Goal: Find specific page/section: Find specific page/section

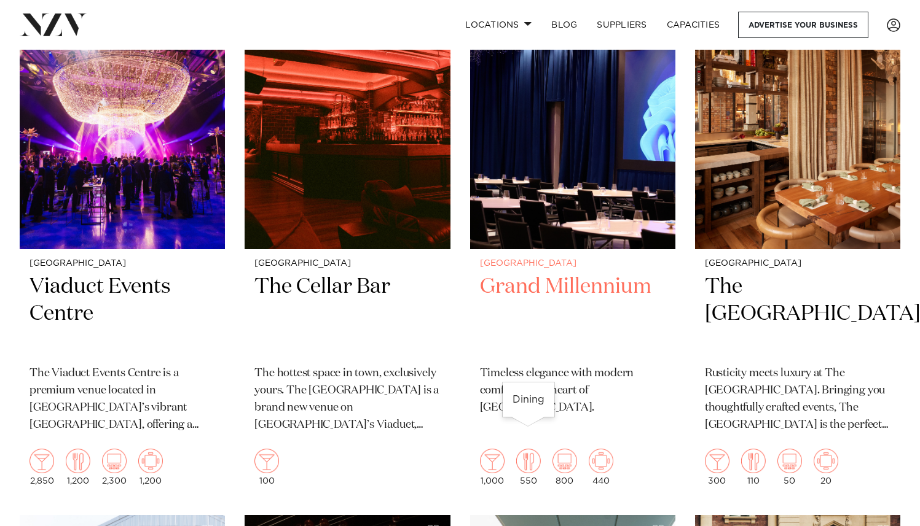
scroll to position [3086, 0]
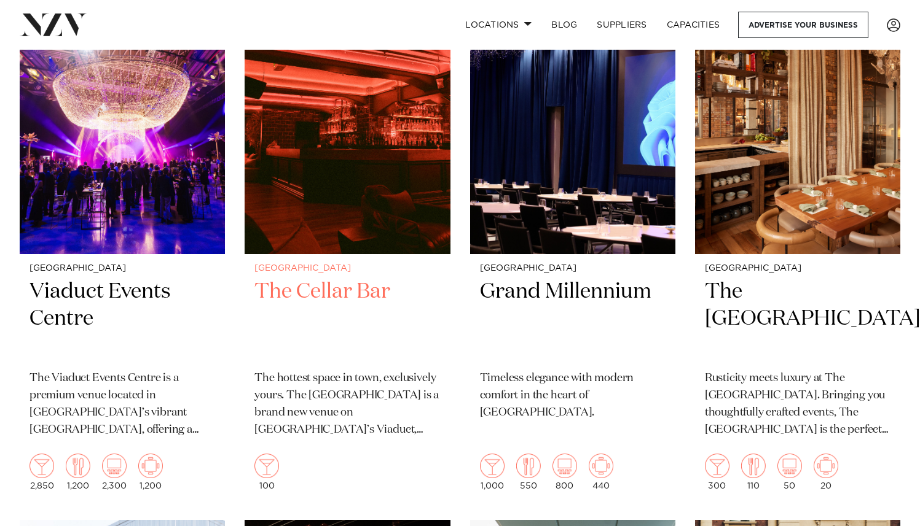
click at [318, 222] on img at bounding box center [346, 116] width 205 height 275
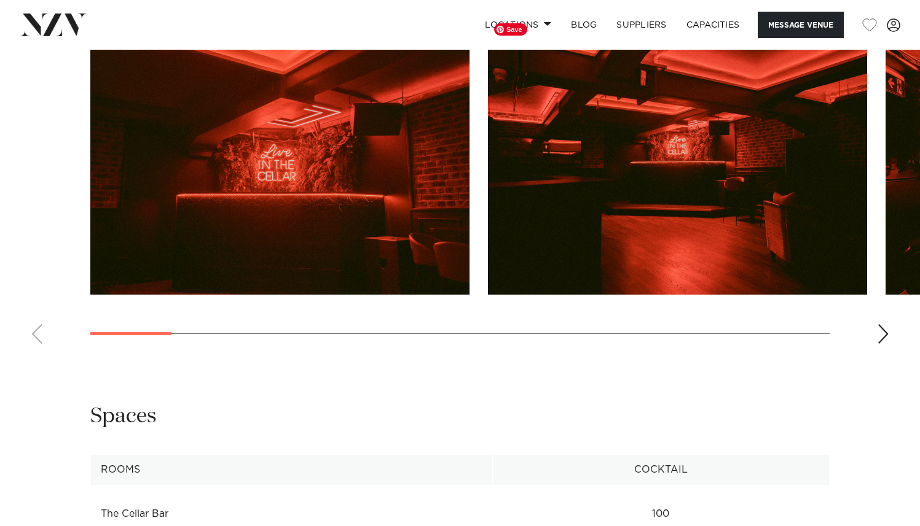
scroll to position [1265, 0]
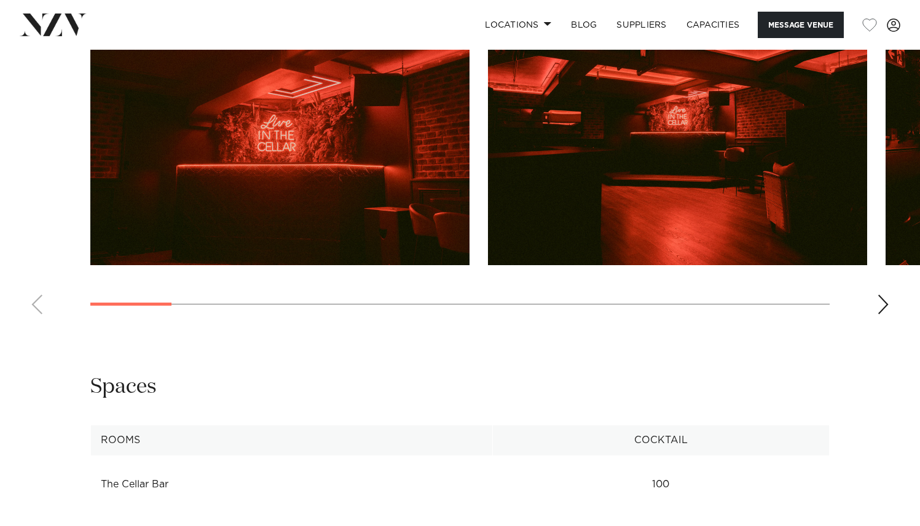
click at [882, 305] on div "Next slide" at bounding box center [883, 305] width 12 height 20
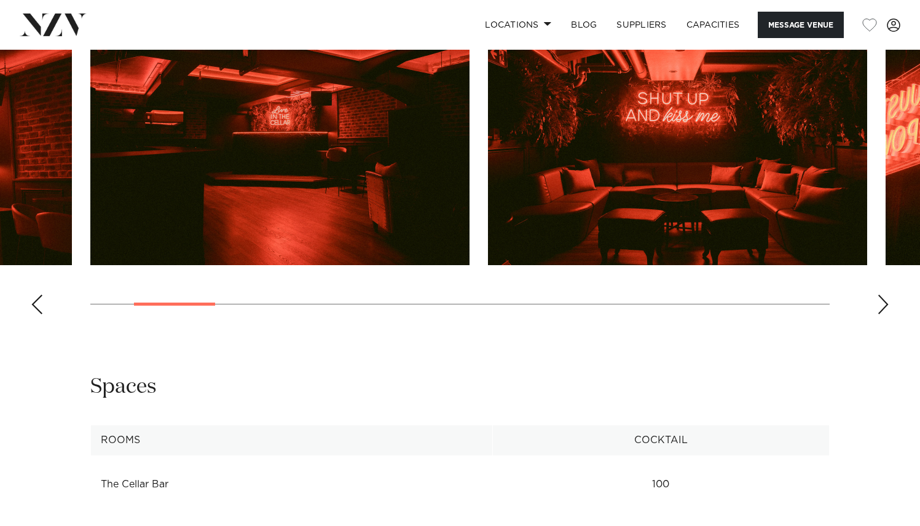
click at [882, 305] on div "Next slide" at bounding box center [883, 305] width 12 height 20
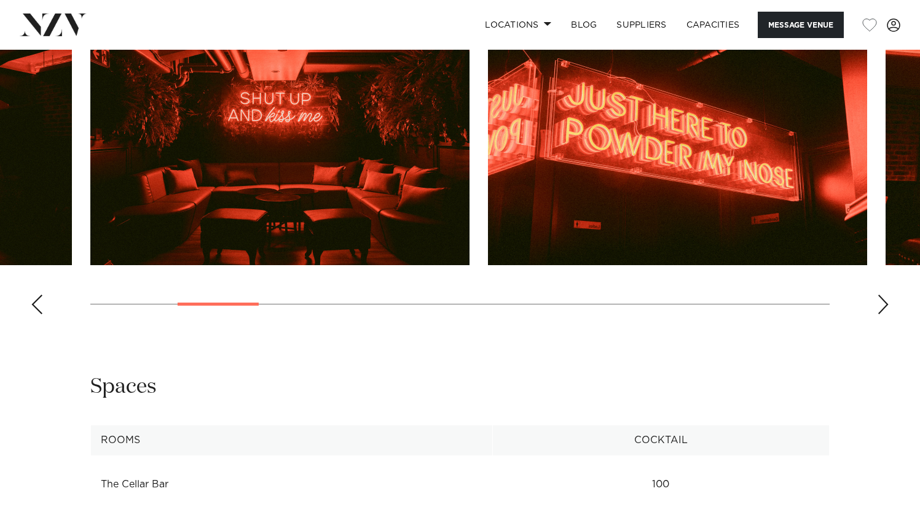
click at [882, 304] on div "Next slide" at bounding box center [883, 305] width 12 height 20
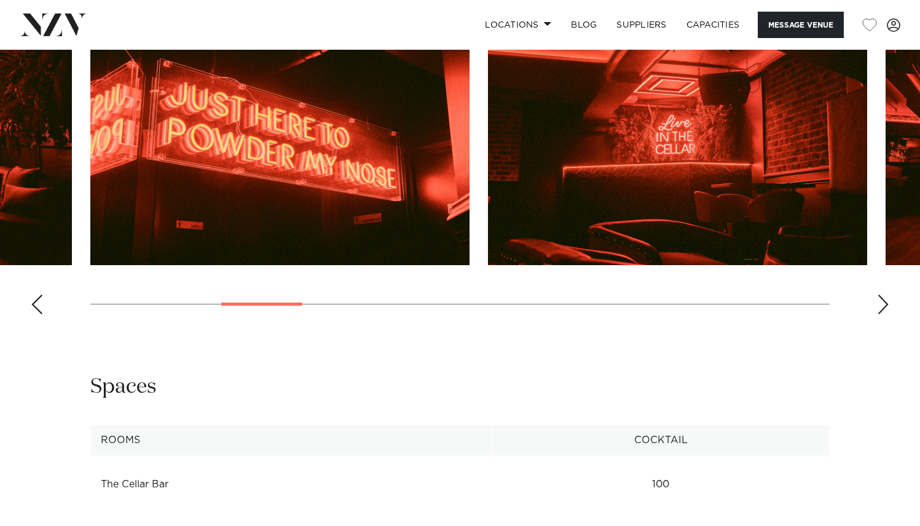
click at [882, 304] on div "Next slide" at bounding box center [883, 305] width 12 height 20
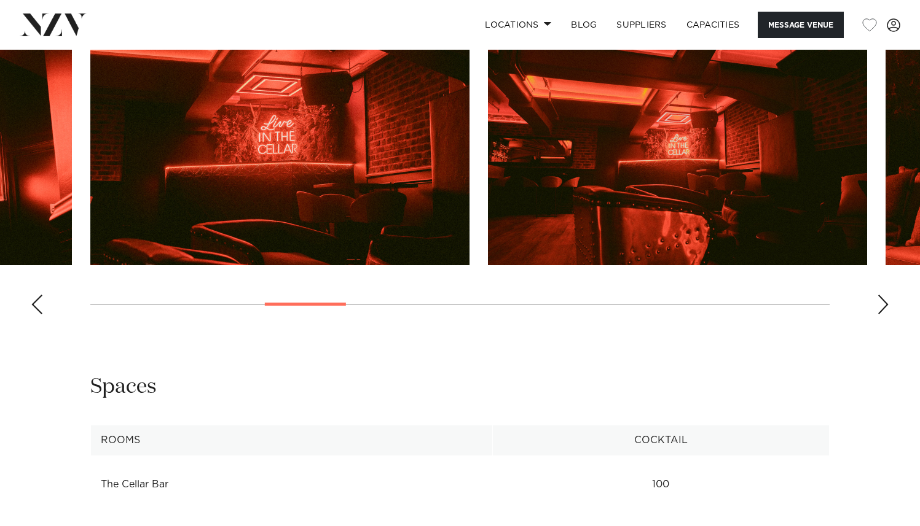
click at [882, 304] on div "Next slide" at bounding box center [883, 305] width 12 height 20
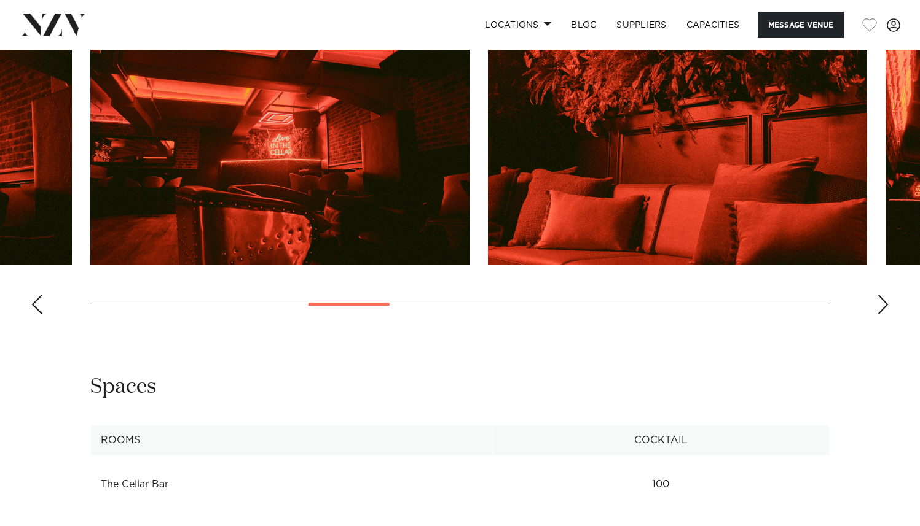
click at [882, 303] on div "Next slide" at bounding box center [883, 305] width 12 height 20
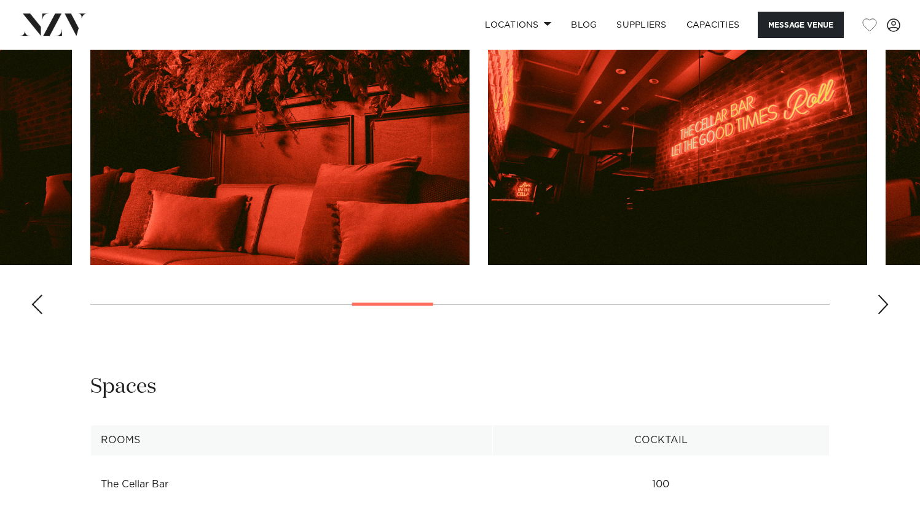
click at [882, 303] on div "Next slide" at bounding box center [883, 305] width 12 height 20
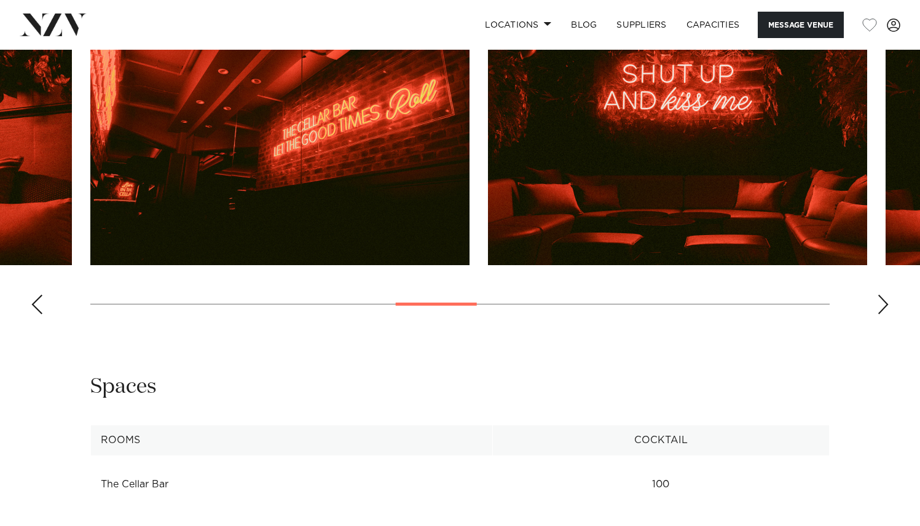
click at [882, 303] on div "Next slide" at bounding box center [883, 305] width 12 height 20
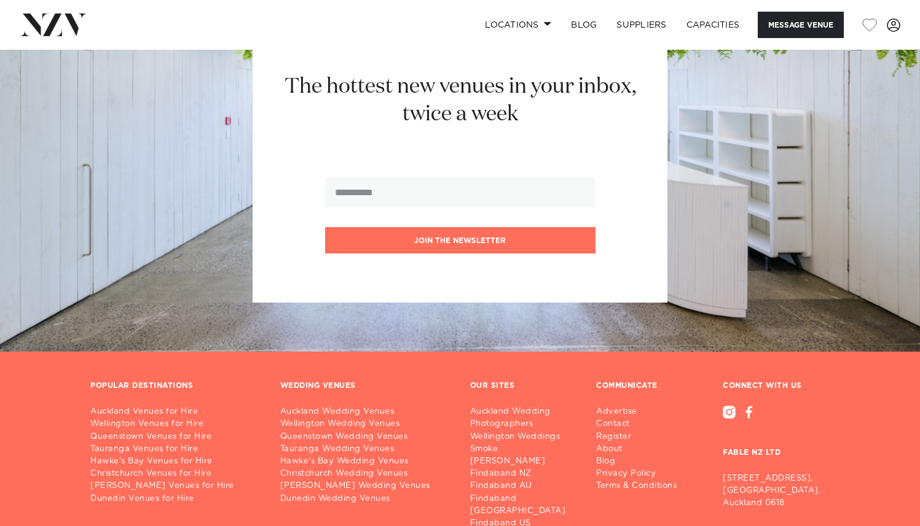
scroll to position [1986, 0]
